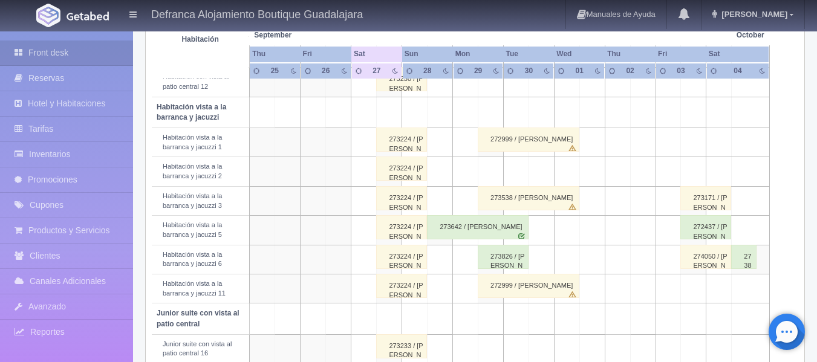
scroll to position [423, 0]
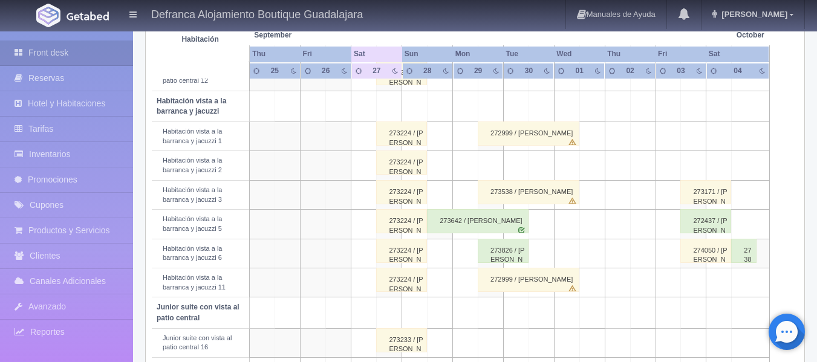
click at [512, 198] on div "273538 / [PERSON_NAME]" at bounding box center [529, 192] width 102 height 24
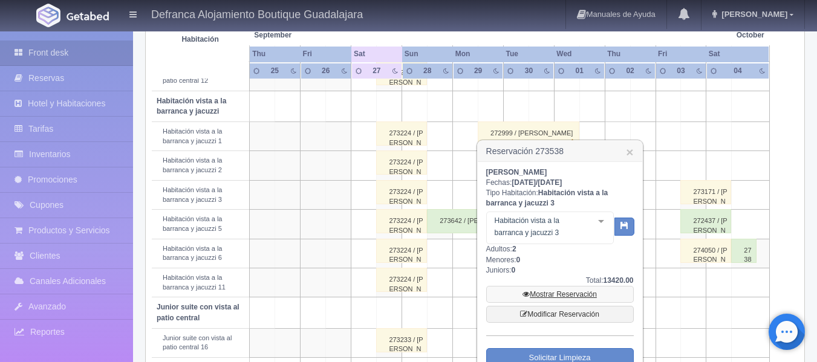
click at [553, 295] on link "Mostrar Reservación" at bounding box center [560, 294] width 148 height 17
click at [550, 292] on link "Mostrar Reservación" at bounding box center [560, 294] width 148 height 17
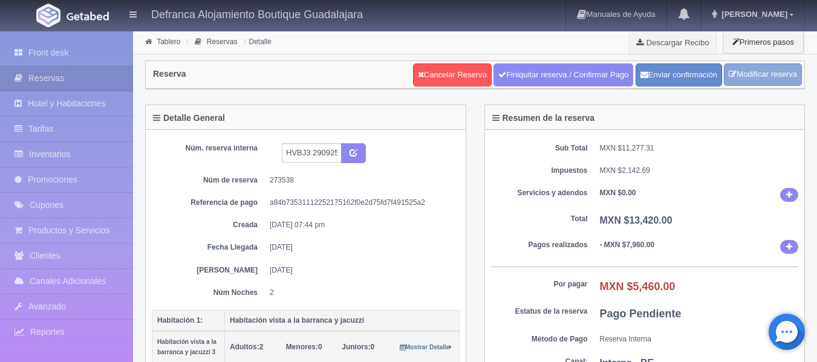
click at [786, 79] on link "Modificar reserva" at bounding box center [763, 74] width 78 height 22
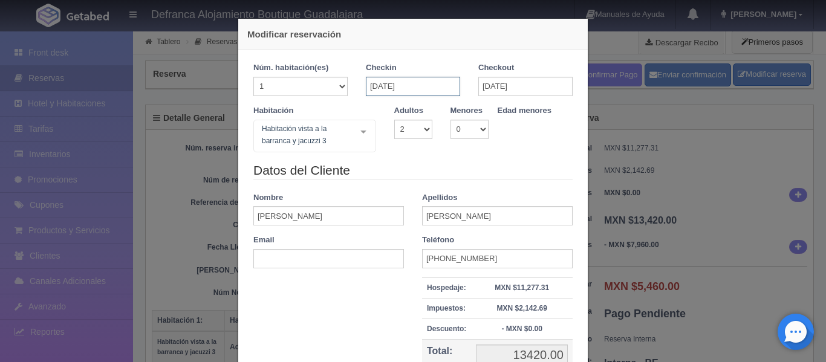
click at [419, 81] on input "[DATE]" at bounding box center [413, 86] width 94 height 19
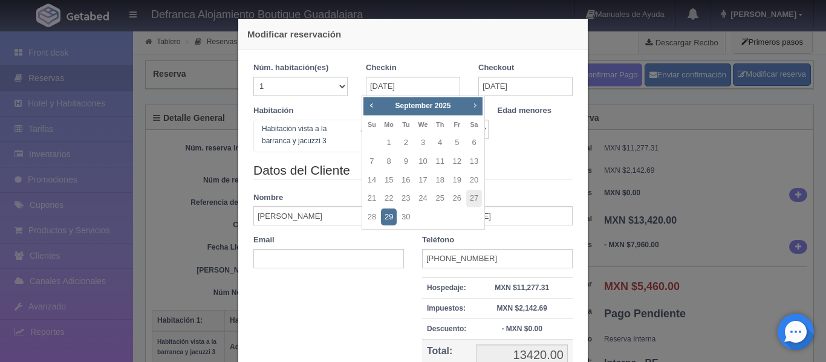
click at [475, 106] on span "Next" at bounding box center [475, 105] width 10 height 10
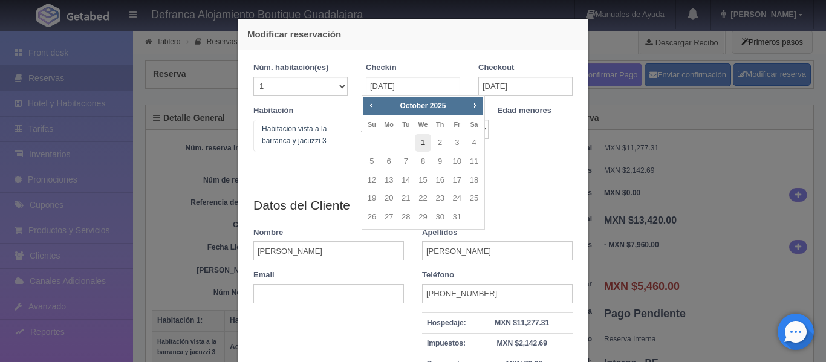
click at [422, 140] on link "1" at bounding box center [423, 143] width 16 height 18
type input "[DATE]"
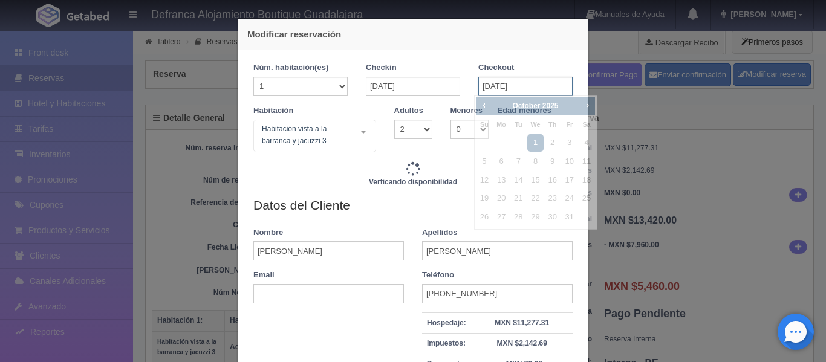
click at [534, 91] on input "[DATE]" at bounding box center [525, 86] width 94 height 19
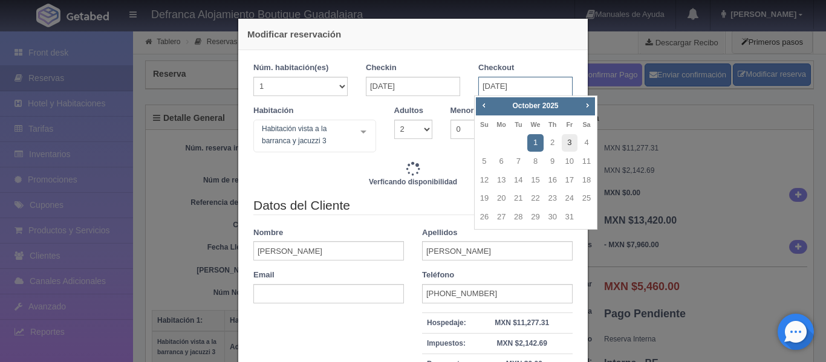
type input "13420.00"
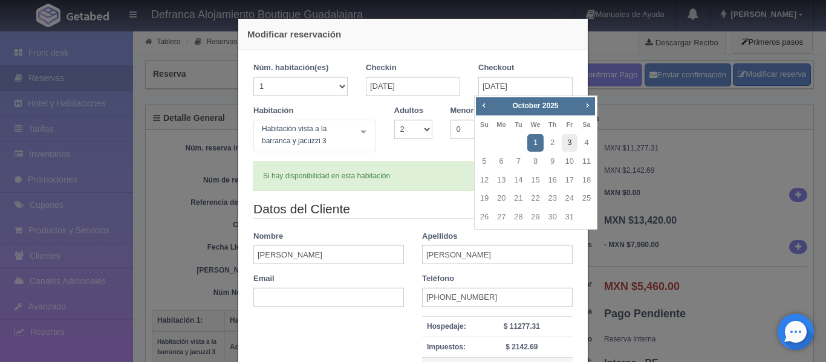
click at [569, 142] on link "3" at bounding box center [570, 143] width 16 height 18
type input "[DATE]"
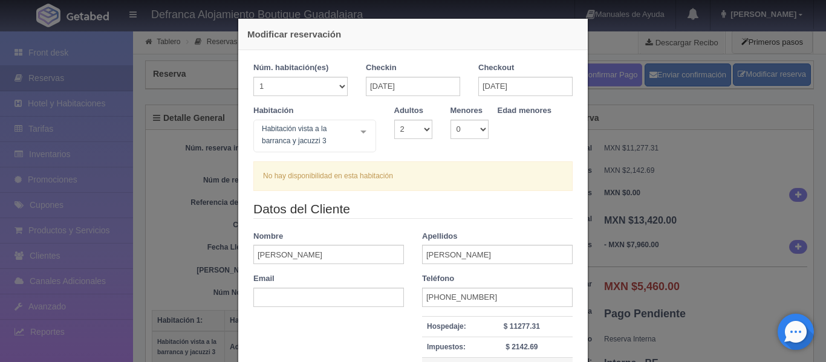
type input "13420.00"
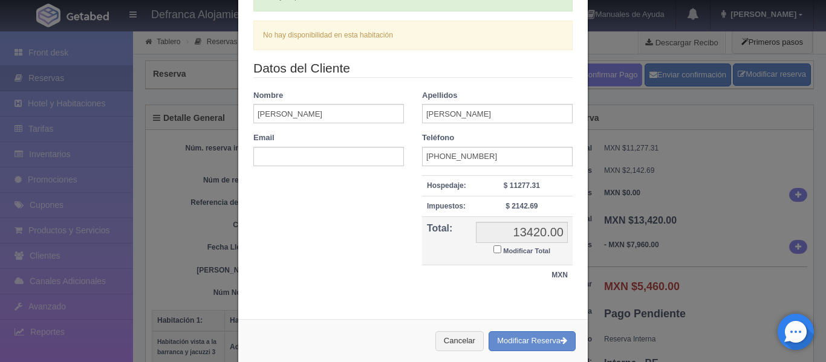
scroll to position [200, 0]
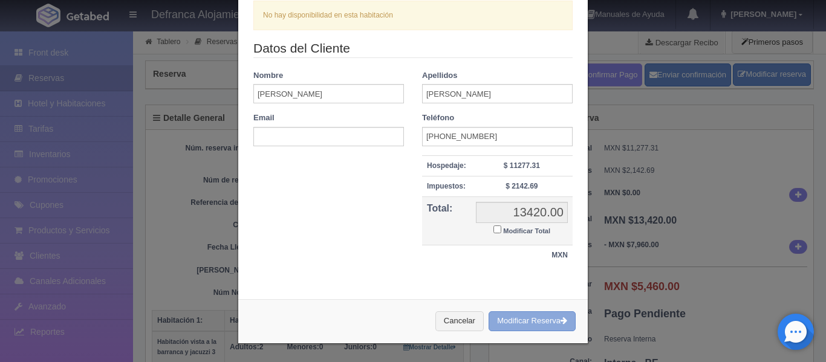
click at [506, 319] on button "Modificar Reserva" at bounding box center [532, 321] width 87 height 20
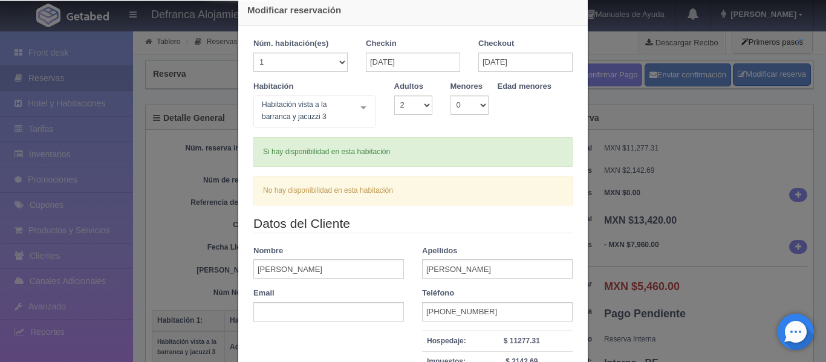
scroll to position [18, 0]
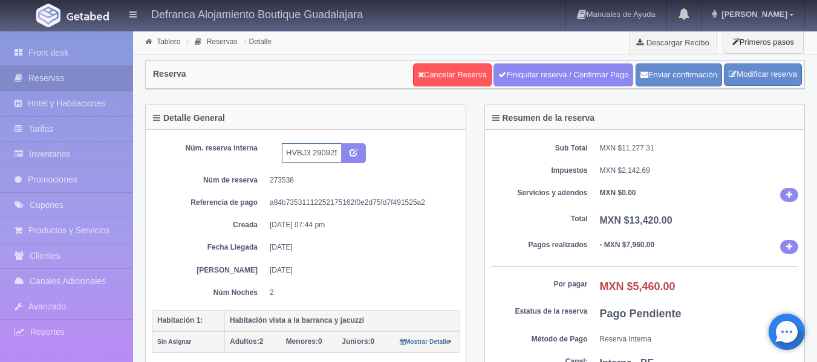
click at [331, 155] on input "HVBJ3 290925 011025" at bounding box center [312, 152] width 60 height 19
type input "HVBJ3 011025 031025"
click at [351, 150] on icon "submit" at bounding box center [354, 152] width 8 height 8
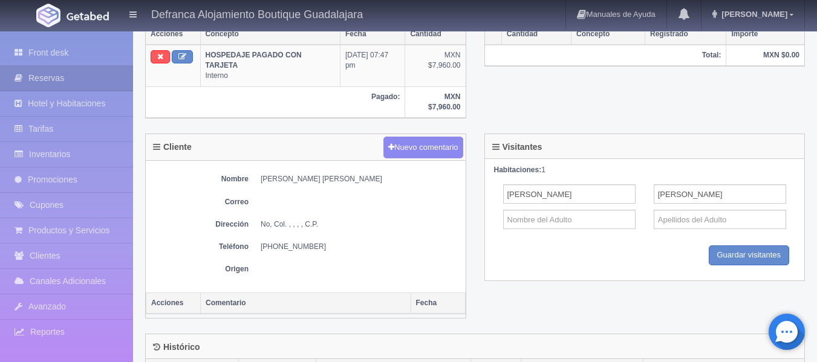
scroll to position [423, 0]
